Goal: Information Seeking & Learning: Learn about a topic

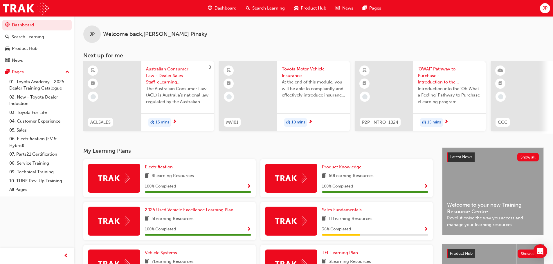
scroll to position [116, 0]
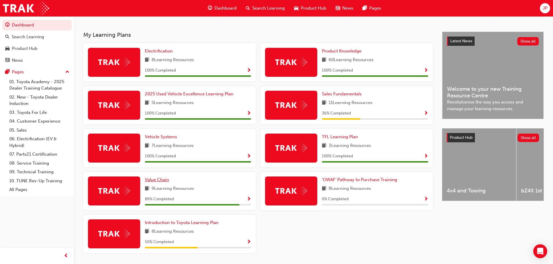
click at [163, 180] on span "Value Chain" at bounding box center [157, 179] width 24 height 5
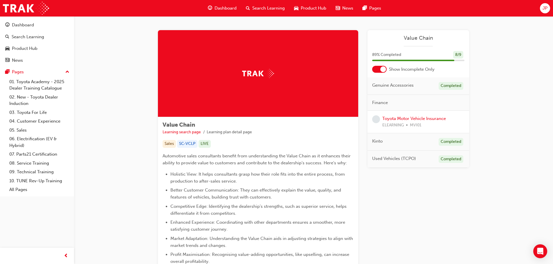
click at [379, 69] on div at bounding box center [379, 69] width 15 height 7
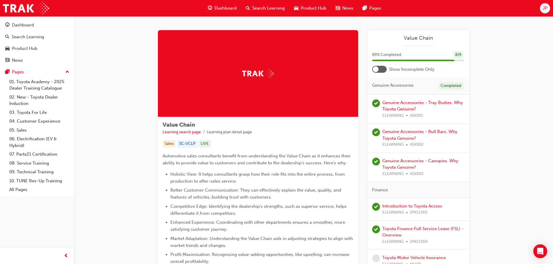
click at [383, 68] on div at bounding box center [379, 69] width 15 height 7
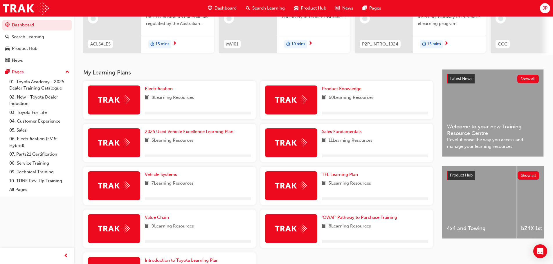
scroll to position [136, 0]
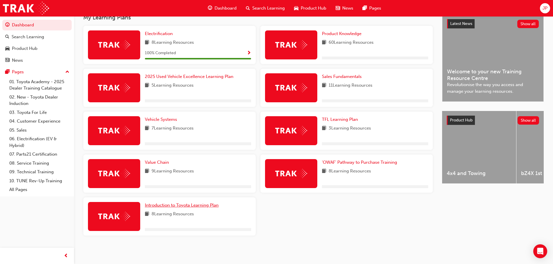
click at [173, 206] on span "Introduction to Toyota Learning Plan" at bounding box center [182, 205] width 74 height 5
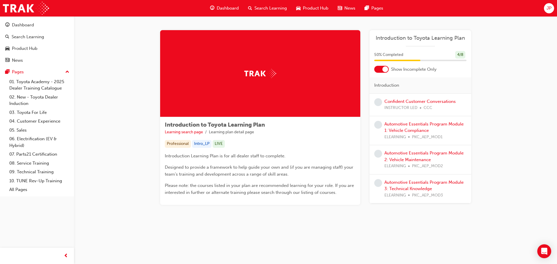
click at [382, 64] on div "50 % Completed 4 / 8" at bounding box center [421, 58] width 102 height 15
click at [383, 68] on div at bounding box center [385, 69] width 6 height 6
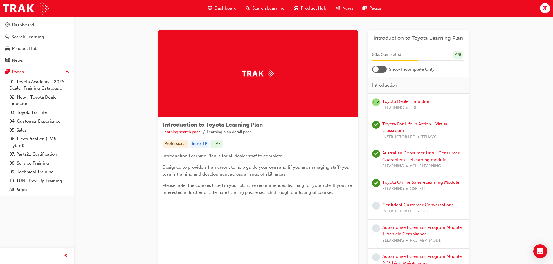
click at [415, 99] on link "Toyota Dealer Induction" at bounding box center [406, 101] width 48 height 5
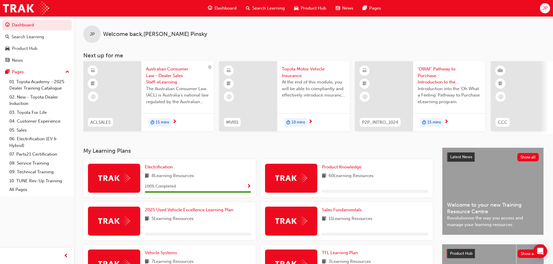
scroll to position [116, 0]
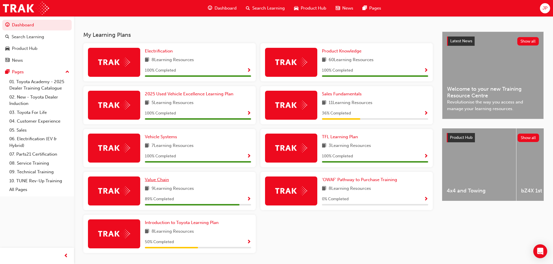
click at [166, 182] on span "Value Chain" at bounding box center [157, 179] width 24 height 5
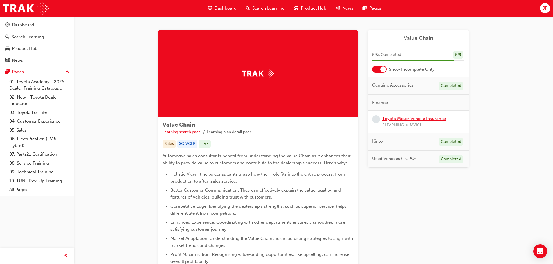
click at [439, 120] on link "Toyota Motor Vehicle Insurance" at bounding box center [414, 118] width 64 height 5
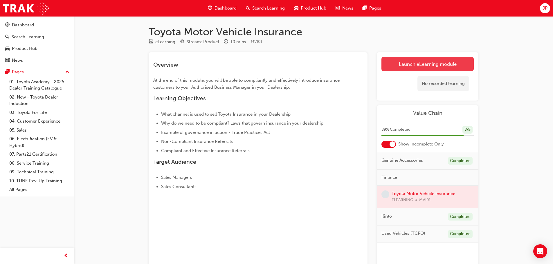
click at [415, 65] on link "Launch eLearning module" at bounding box center [427, 64] width 92 height 15
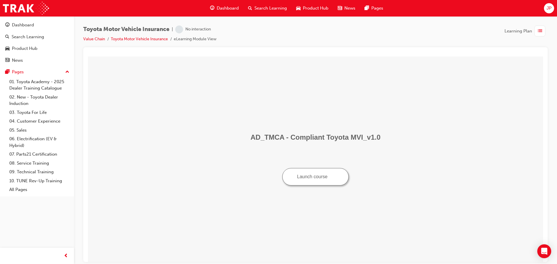
click at [323, 174] on button "Launch course" at bounding box center [315, 176] width 66 height 17
click at [330, 177] on button "Launch course" at bounding box center [315, 176] width 66 height 17
click at [335, 180] on button "Launch course" at bounding box center [315, 176] width 66 height 17
click at [325, 169] on button "Launch course" at bounding box center [315, 176] width 66 height 17
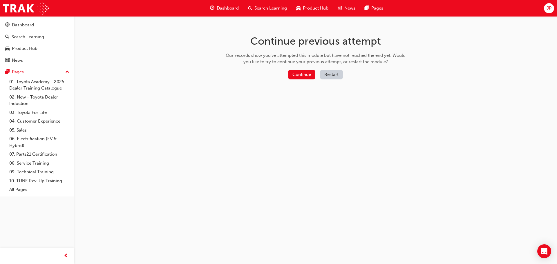
click at [332, 74] on button "Restart" at bounding box center [331, 75] width 23 height 10
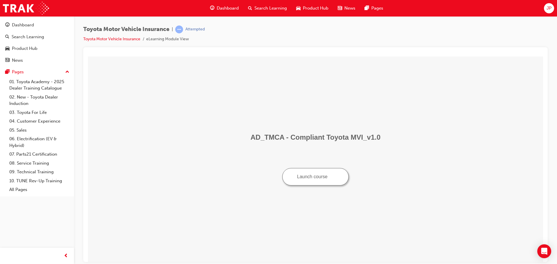
click at [325, 174] on button "Launch course" at bounding box center [315, 176] width 66 height 17
click at [325, 173] on button "Launch course" at bounding box center [315, 176] width 66 height 17
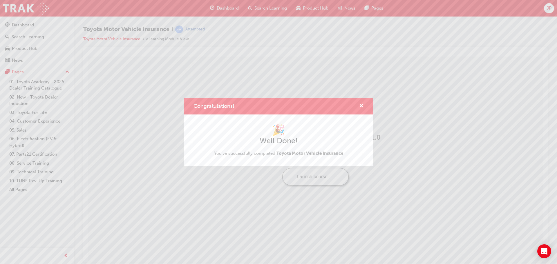
click at [359, 105] on div "Congratulations!" at bounding box center [358, 106] width 9 height 7
click at [359, 105] on span "cross-icon" at bounding box center [361, 106] width 4 height 5
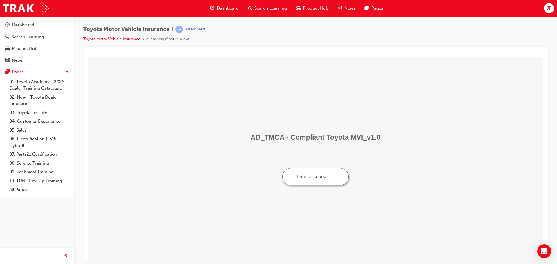
click at [129, 38] on link "Toyota Motor Vehicle Insurance" at bounding box center [111, 39] width 57 height 5
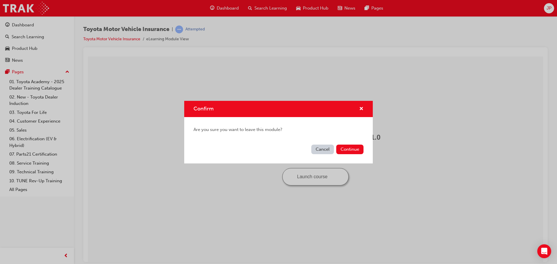
click at [318, 145] on button "Cancel" at bounding box center [322, 150] width 23 height 10
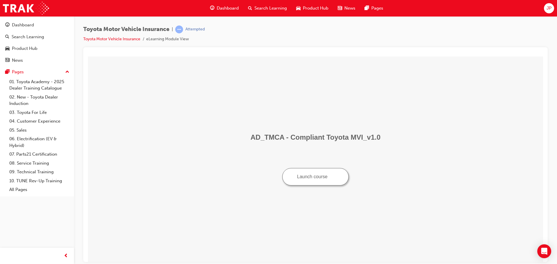
click at [230, 10] on span "Dashboard" at bounding box center [228, 8] width 22 height 7
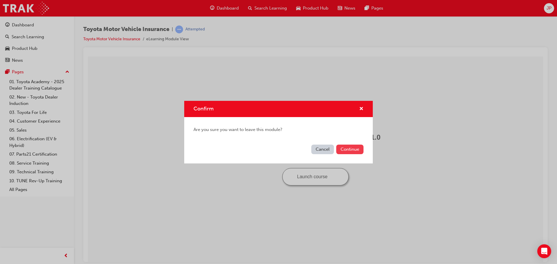
click at [352, 146] on button "Continue" at bounding box center [349, 150] width 27 height 10
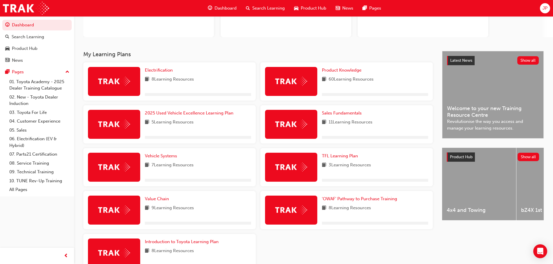
scroll to position [87, 0]
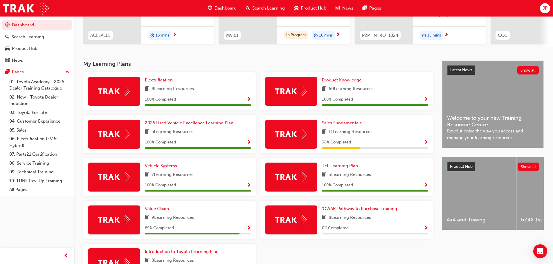
click at [163, 217] on span "9 Learning Resources" at bounding box center [172, 217] width 42 height 7
click at [164, 211] on span "Value Chain" at bounding box center [157, 208] width 24 height 5
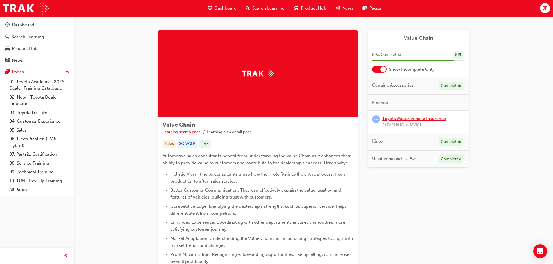
click at [413, 118] on link "Toyota Motor Vehicle Insurance" at bounding box center [414, 118] width 64 height 5
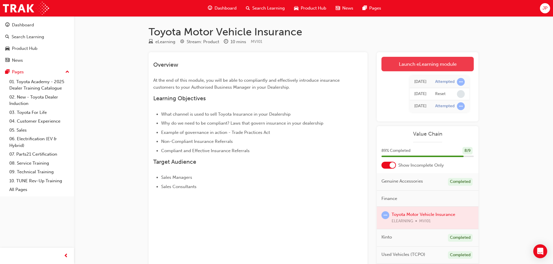
click at [407, 71] on link "Launch eLearning module" at bounding box center [427, 64] width 92 height 15
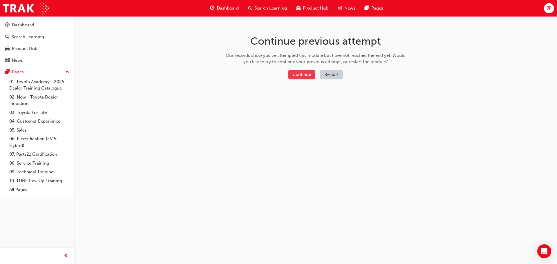
click at [304, 72] on button "Continue" at bounding box center [301, 75] width 27 height 10
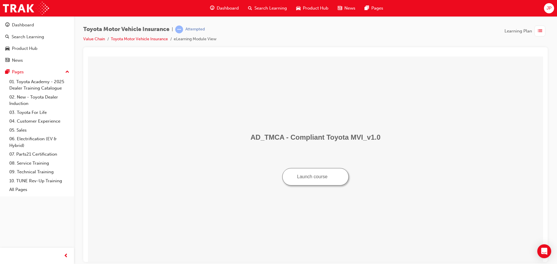
click at [332, 182] on button "Launch course" at bounding box center [315, 176] width 66 height 17
click at [104, 38] on link "Value Chain" at bounding box center [94, 39] width 22 height 5
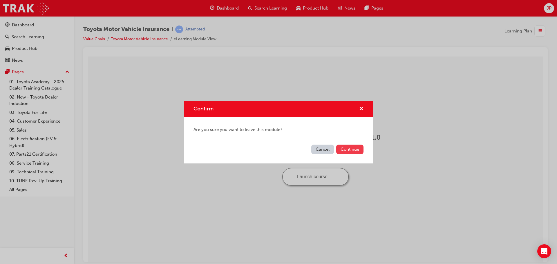
click at [339, 148] on button "Continue" at bounding box center [349, 150] width 27 height 10
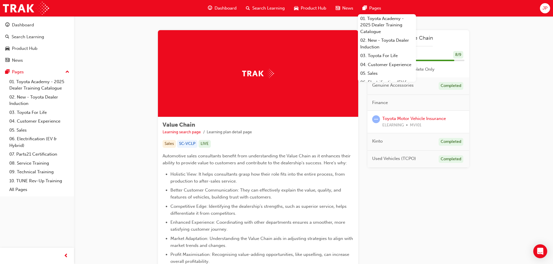
click at [100, 90] on div "Value Chain Learning search page Learning plan detail page Value Chain Learning…" at bounding box center [313, 186] width 479 height 340
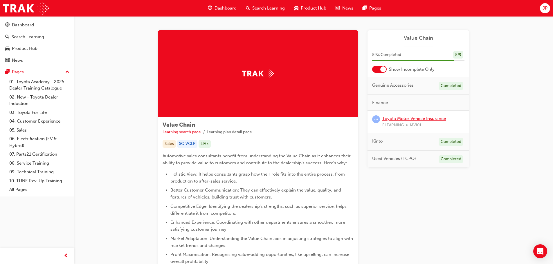
click at [427, 121] on link "Toyota Motor Vehicle Insurance" at bounding box center [414, 118] width 64 height 5
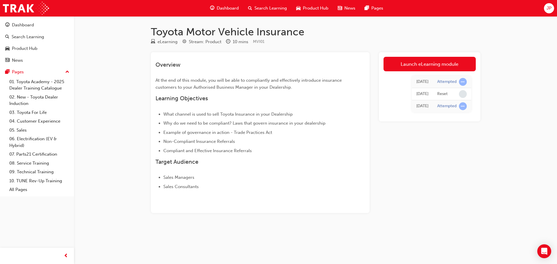
click at [460, 105] on span "learningRecordVerb_ATTEMPT-icon" at bounding box center [463, 106] width 8 height 8
click at [420, 58] on link "Launch eLearning module" at bounding box center [429, 64] width 92 height 15
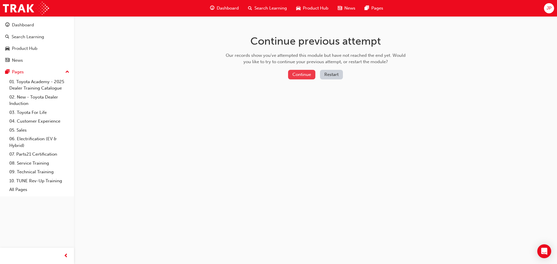
click at [297, 73] on button "Continue" at bounding box center [301, 75] width 27 height 10
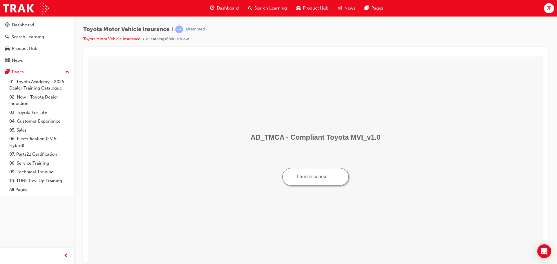
click at [329, 180] on button "Launch course" at bounding box center [315, 176] width 66 height 17
click at [225, 10] on span "Dashboard" at bounding box center [228, 8] width 22 height 7
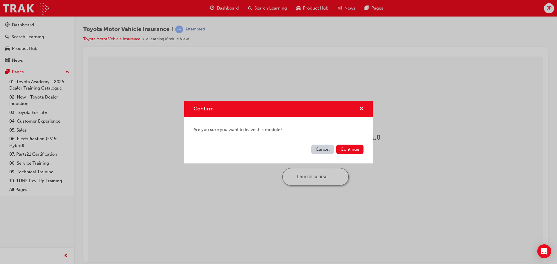
click at [347, 147] on button "Continue" at bounding box center [349, 150] width 27 height 10
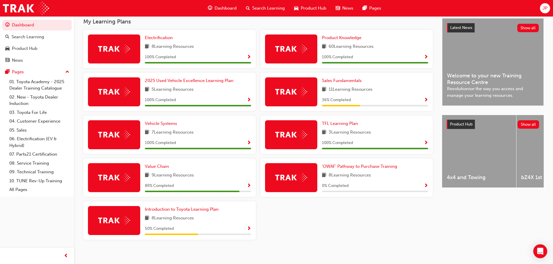
scroll to position [136, 0]
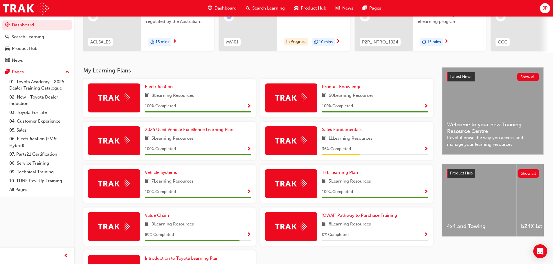
scroll to position [87, 0]
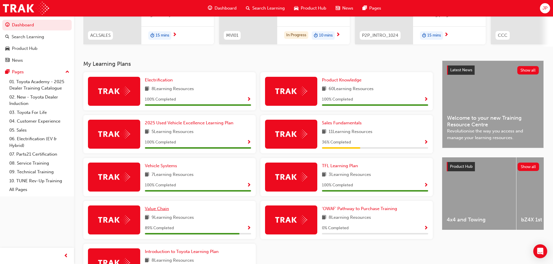
click at [164, 209] on span "Value Chain" at bounding box center [157, 208] width 24 height 5
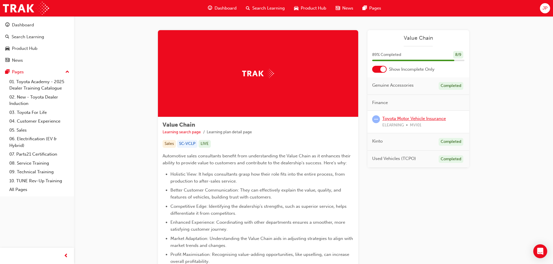
click at [411, 118] on link "Toyota Motor Vehicle Insurance" at bounding box center [414, 118] width 64 height 5
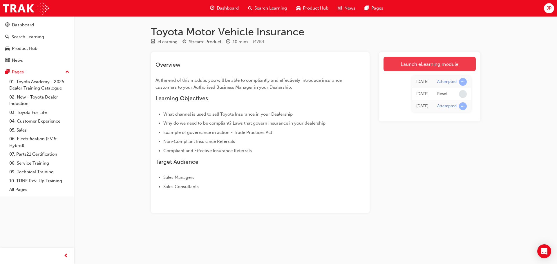
click at [409, 63] on link "Launch eLearning module" at bounding box center [429, 64] width 92 height 15
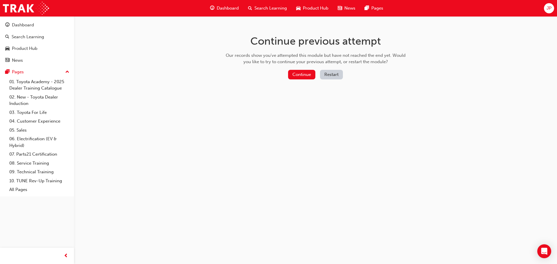
click at [335, 77] on button "Restart" at bounding box center [331, 75] width 23 height 10
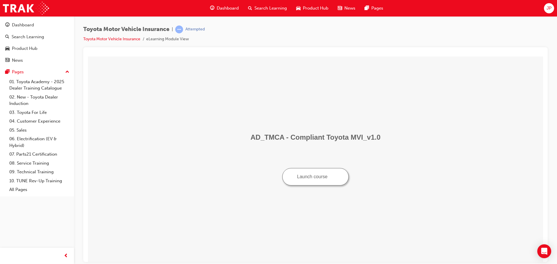
click at [315, 175] on button "Launch course" at bounding box center [315, 176] width 66 height 17
click at [137, 39] on link "Toyota Motor Vehicle Insurance" at bounding box center [111, 39] width 57 height 5
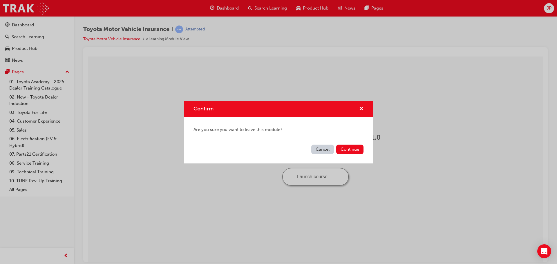
click at [323, 149] on button "Cancel" at bounding box center [322, 150] width 23 height 10
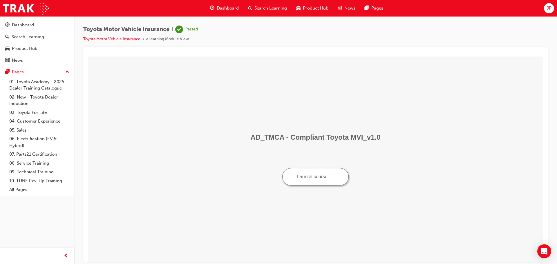
click at [230, 11] on span "Dashboard" at bounding box center [228, 8] width 22 height 7
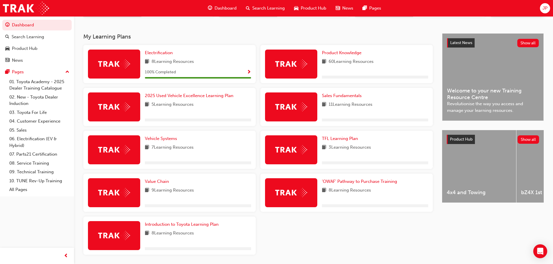
scroll to position [116, 0]
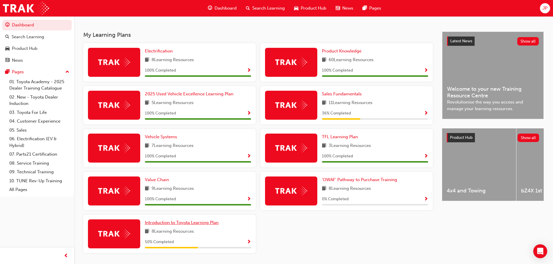
click at [218, 223] on span "Introduction to Toyota Learning Plan" at bounding box center [182, 222] width 74 height 5
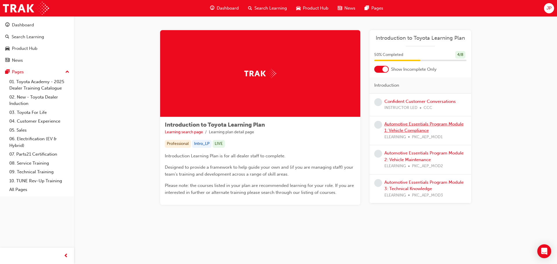
click at [403, 132] on link "Automotive Essentials Program Module 1: Vehicle Compliance" at bounding box center [423, 128] width 79 height 12
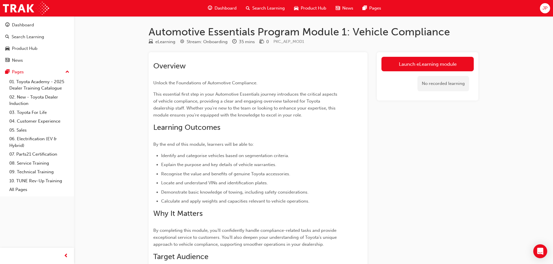
drag, startPoint x: 383, startPoint y: 156, endPoint x: 381, endPoint y: 158, distance: 3.0
